Goal: Task Accomplishment & Management: Manage account settings

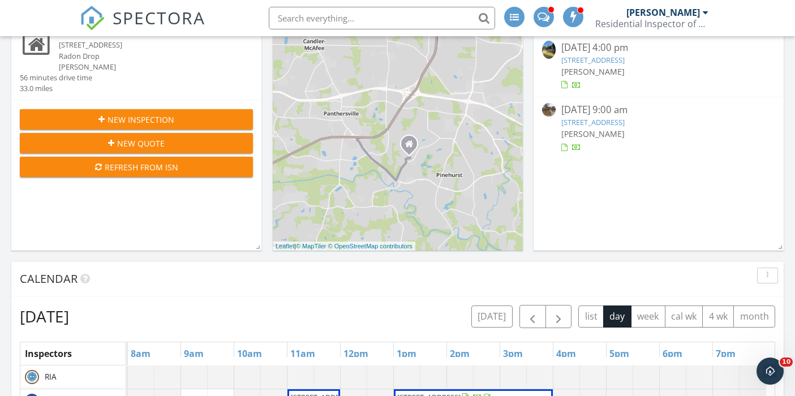
scroll to position [1189, 813]
click at [497, 307] on button "[DATE]" at bounding box center [492, 317] width 41 height 22
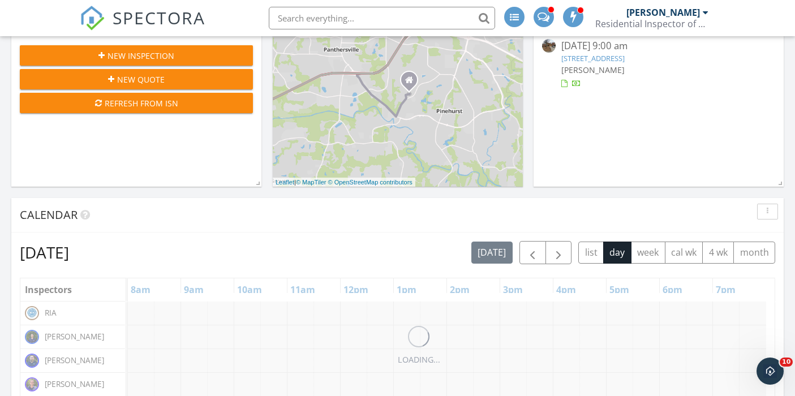
scroll to position [305, 0]
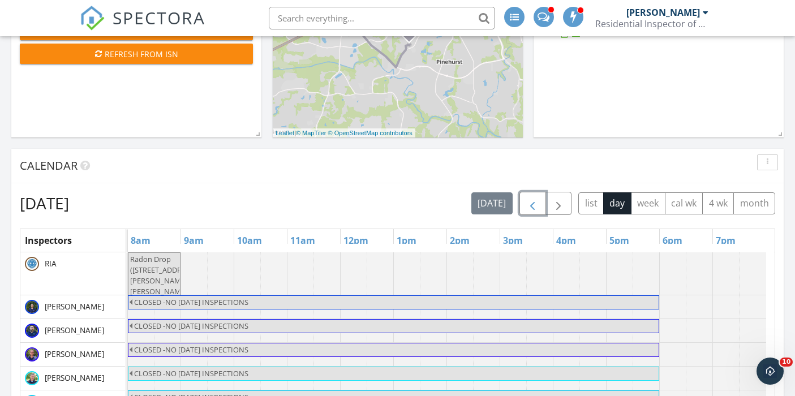
click at [541, 207] on button "button" at bounding box center [533, 203] width 27 height 23
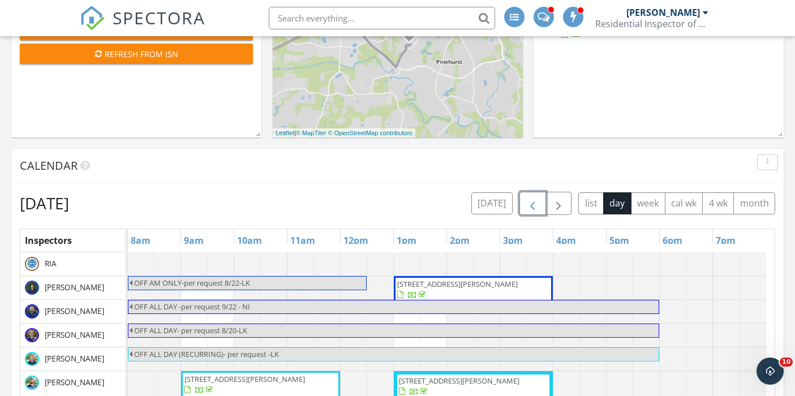
click at [536, 207] on span "button" at bounding box center [533, 204] width 14 height 14
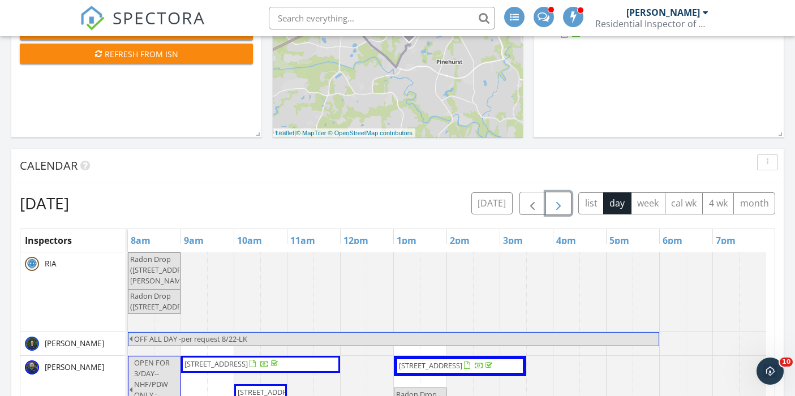
click at [553, 202] on span "button" at bounding box center [559, 204] width 14 height 14
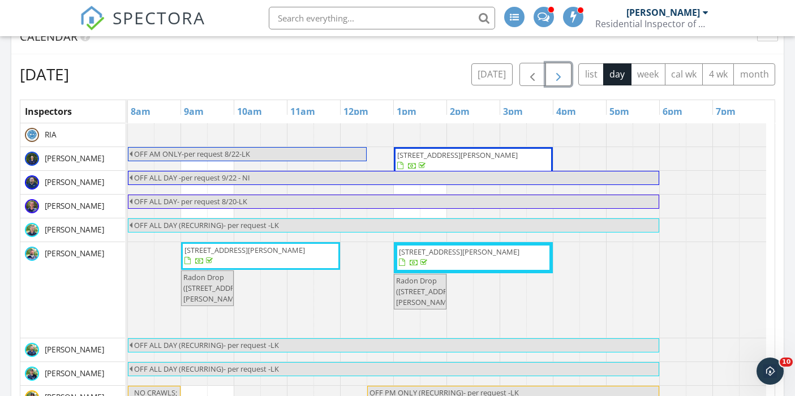
scroll to position [474, 0]
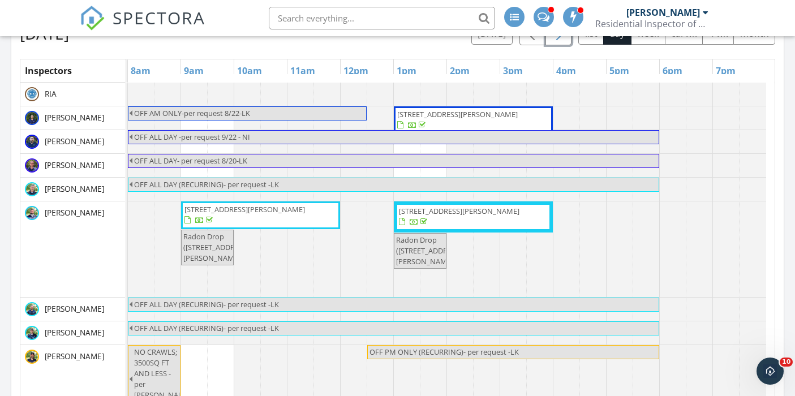
click at [499, 225] on span "[STREET_ADDRESS][PERSON_NAME]" at bounding box center [473, 217] width 151 height 22
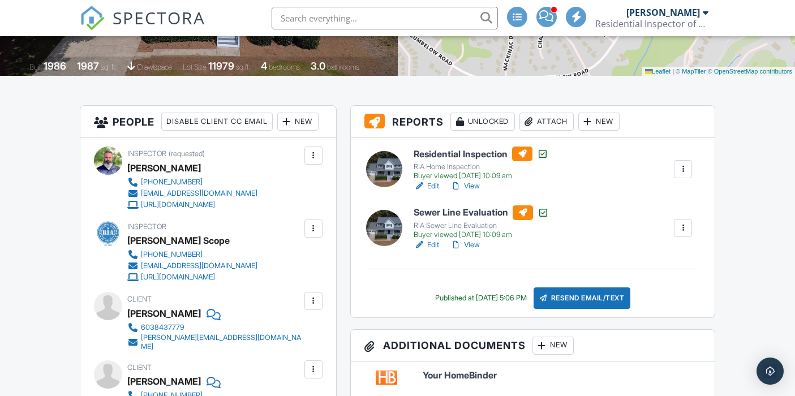
click at [470, 189] on link "View" at bounding box center [465, 186] width 29 height 11
